Goal: Task Accomplishment & Management: Complete application form

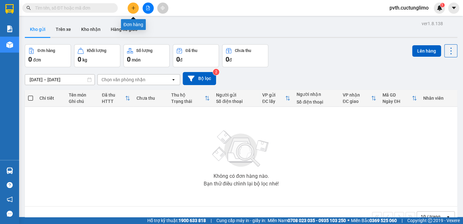
click at [135, 6] on icon "plus" at bounding box center [133, 8] width 4 height 4
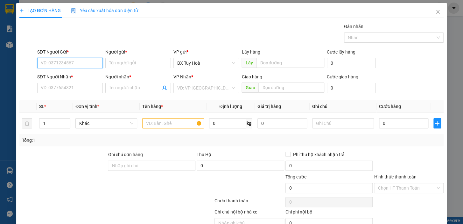
click at [88, 63] on input "SĐT Người Gửi *" at bounding box center [70, 63] width 66 height 10
click at [82, 59] on input "SĐT Người Gửi *" at bounding box center [70, 63] width 66 height 10
click at [85, 65] on input "SĐT Người Gửi *" at bounding box center [70, 63] width 66 height 10
click at [81, 77] on div "0972331469 - liên" at bounding box center [69, 75] width 57 height 7
type input "0972331469"
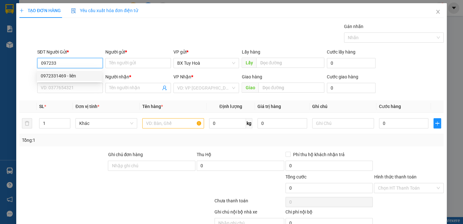
type input "liên"
type input "0935707077"
type input "hương"
type input "40.000"
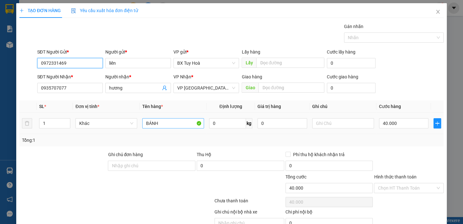
type input "0972331469"
drag, startPoint x: 164, startPoint y: 125, endPoint x: 94, endPoint y: 143, distance: 72.3
click at [94, 143] on div "SL * Đơn vị tính * Tên hàng * Định lượng Giá trị hàng Ghi chú Cước hàng 1 Khác …" at bounding box center [231, 123] width 424 height 46
type input "chà bông"
click at [400, 124] on input "40.000" at bounding box center [404, 123] width 50 height 10
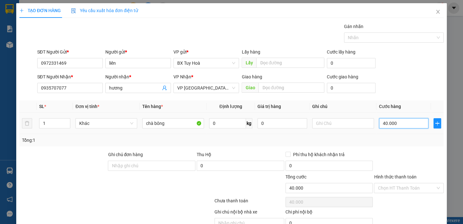
type input "3"
type input "30"
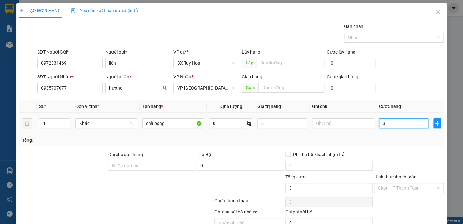
type input "30"
type input "300"
type input "3.000"
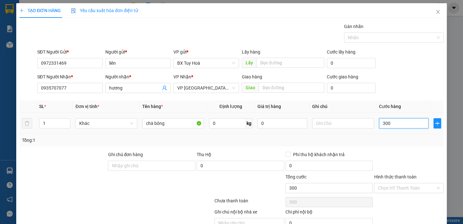
type input "3.000"
type input "30.000"
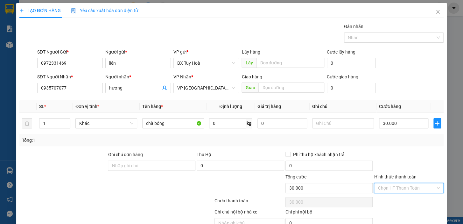
click at [404, 185] on input "Hình thức thanh toán" at bounding box center [407, 188] width 58 height 10
click at [400, 199] on div "Tại văn phòng" at bounding box center [404, 200] width 61 height 7
type input "0"
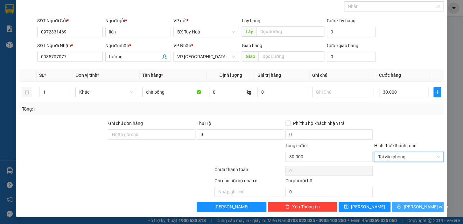
click at [401, 206] on icon "printer" at bounding box center [399, 206] width 4 height 4
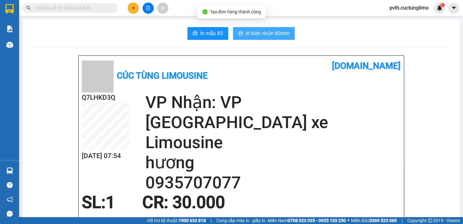
click at [251, 33] on span "In biên nhận 80mm" at bounding box center [268, 33] width 44 height 8
click at [287, 30] on span "In biên nhận 80mm" at bounding box center [268, 33] width 44 height 8
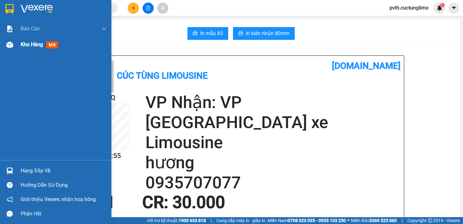
click at [23, 45] on span "Kho hàng" at bounding box center [32, 44] width 22 height 6
